Goal: Transaction & Acquisition: Purchase product/service

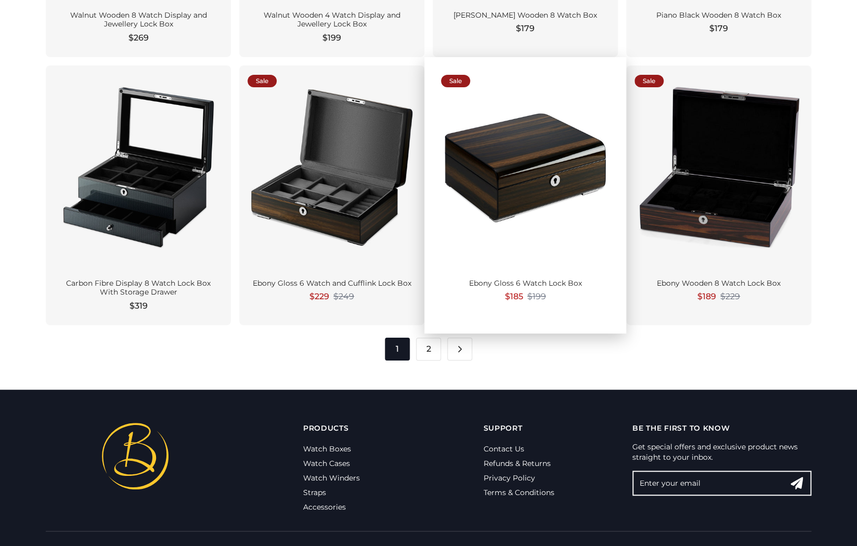
scroll to position [1570, 0]
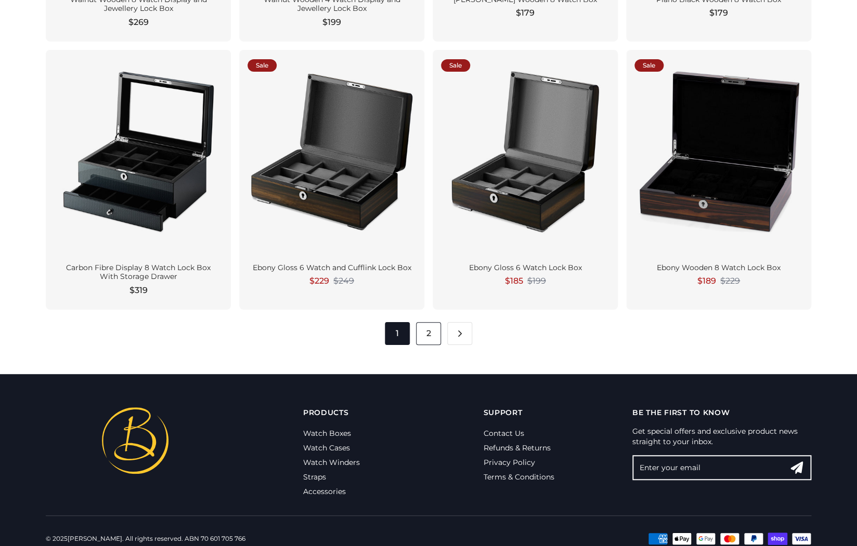
click at [430, 333] on link "2" at bounding box center [428, 333] width 25 height 23
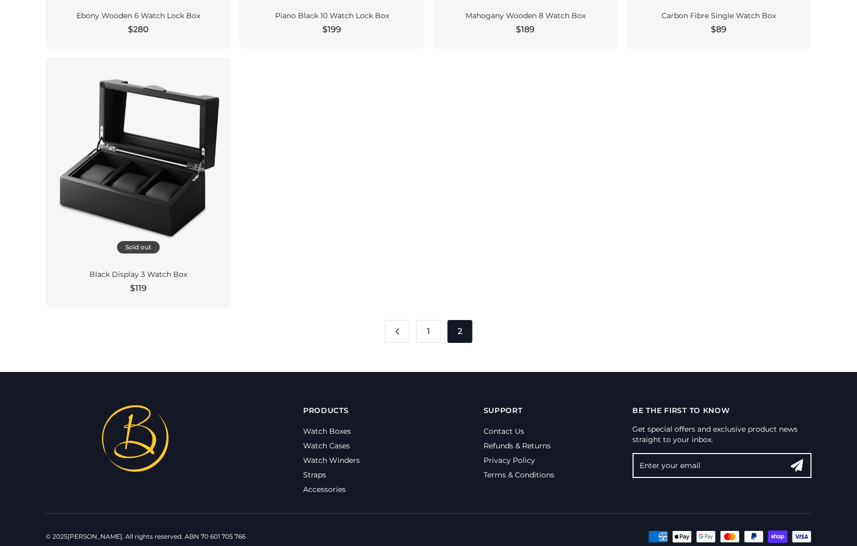
scroll to position [1299, 0]
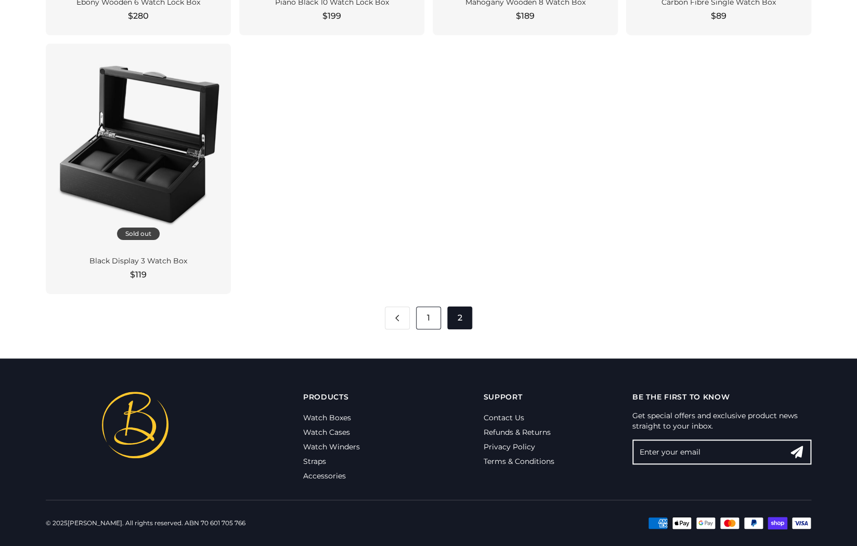
click at [426, 323] on link "1" at bounding box center [428, 318] width 25 height 23
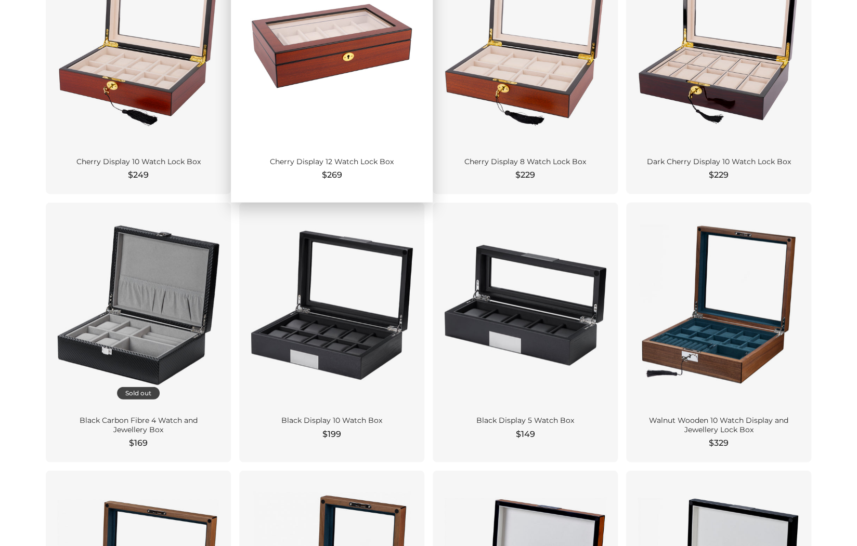
scroll to position [881, 0]
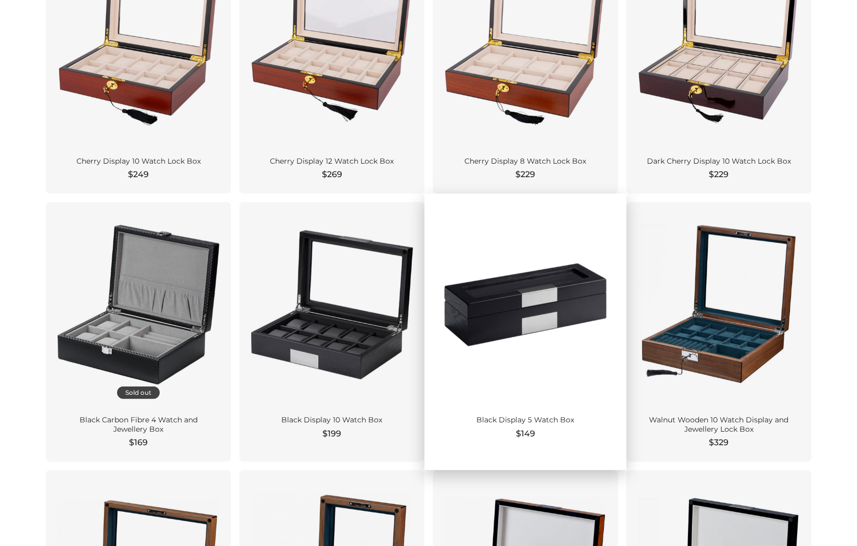
click at [511, 318] on div at bounding box center [525, 305] width 168 height 189
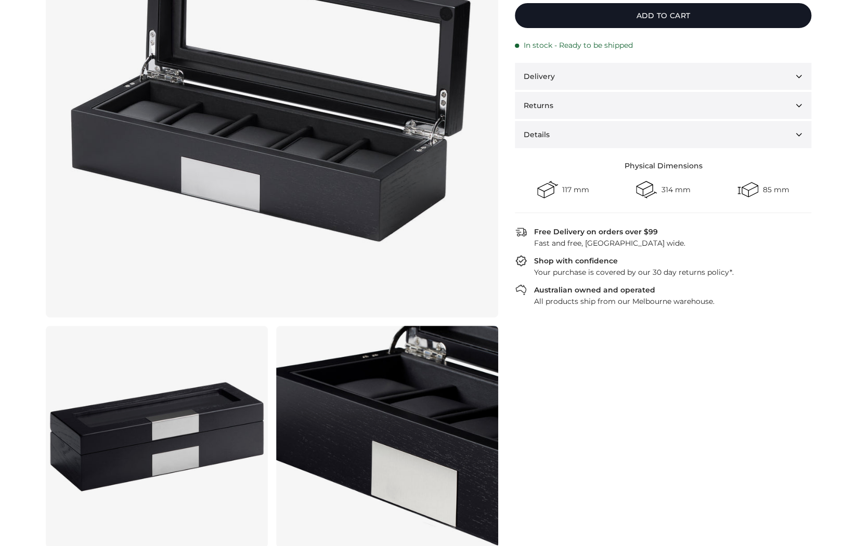
scroll to position [207, 0]
